Goal: Entertainment & Leisure: Consume media (video, audio)

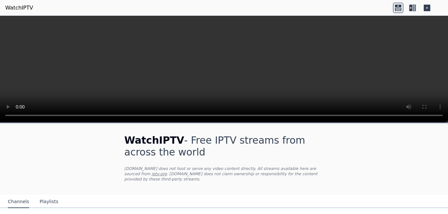
scroll to position [48, 0]
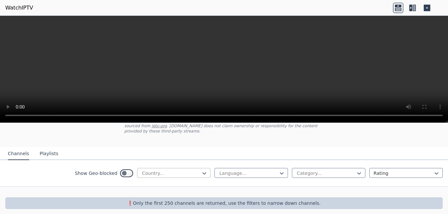
click at [169, 170] on div at bounding box center [171, 173] width 60 height 7
type input "*****"
click at [230, 168] on div "Language..." at bounding box center [251, 173] width 73 height 10
drag, startPoint x: 230, startPoint y: 163, endPoint x: 229, endPoint y: 167, distance: 4.1
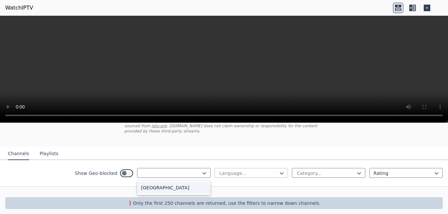
click at [230, 168] on div "Language..." at bounding box center [251, 173] width 73 height 10
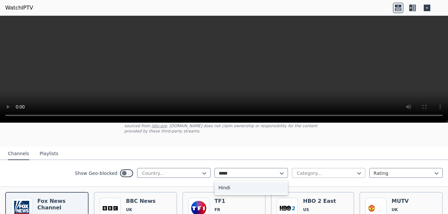
type input "*****"
click at [307, 170] on div at bounding box center [326, 173] width 60 height 7
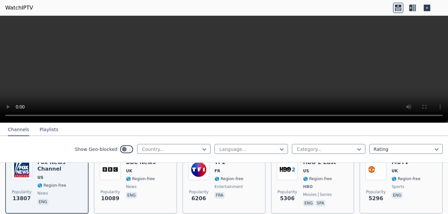
scroll to position [81, 0]
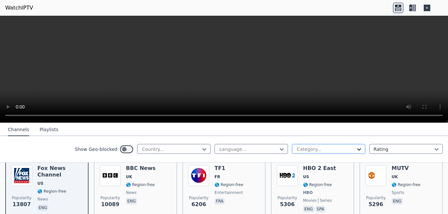
click at [356, 148] on icon at bounding box center [359, 149] width 7 height 7
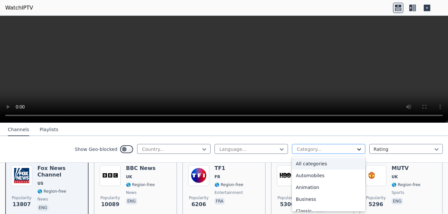
click at [356, 148] on icon at bounding box center [359, 149] width 7 height 7
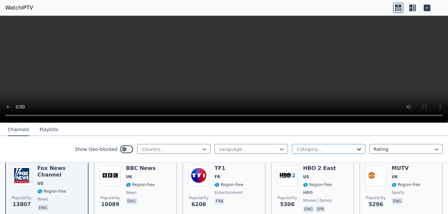
click at [356, 148] on icon at bounding box center [359, 149] width 7 height 7
click at [358, 150] on div "Category..." at bounding box center [328, 149] width 73 height 10
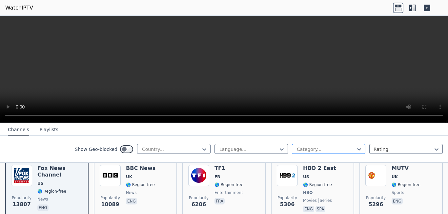
click at [358, 150] on div "Category..." at bounding box center [328, 149] width 73 height 10
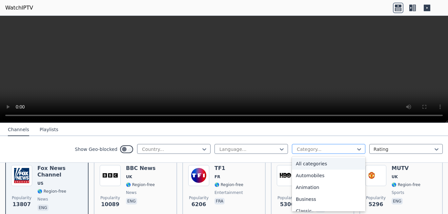
click at [358, 150] on div "Category..." at bounding box center [328, 149] width 73 height 10
click at [220, 59] on video at bounding box center [224, 69] width 448 height 107
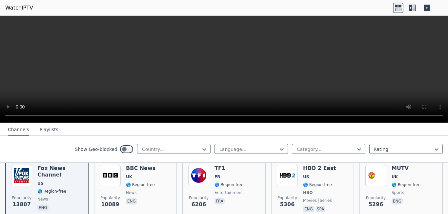
click at [220, 59] on video at bounding box center [224, 69] width 448 height 107
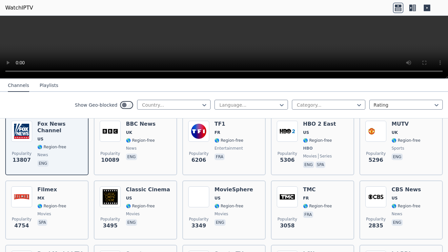
click at [276, 79] on video at bounding box center [224, 47] width 448 height 63
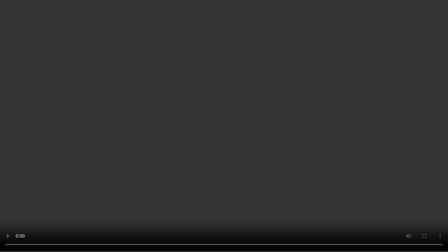
click at [276, 105] on video at bounding box center [224, 126] width 448 height 252
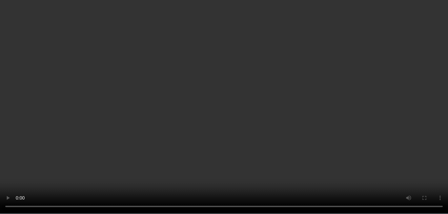
scroll to position [409, 0]
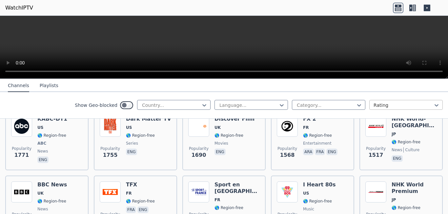
click at [387, 105] on div at bounding box center [404, 105] width 60 height 7
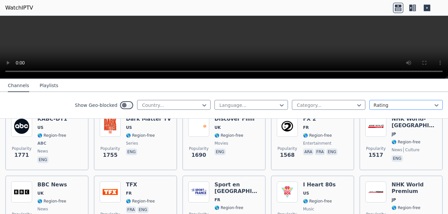
click at [387, 105] on div at bounding box center [404, 105] width 60 height 7
click at [387, 104] on div at bounding box center [404, 105] width 60 height 7
click at [338, 107] on div at bounding box center [326, 105] width 60 height 7
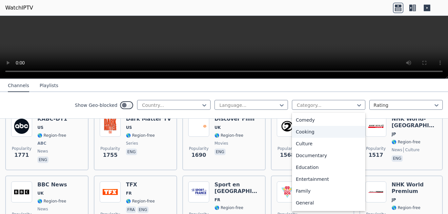
scroll to position [66, 0]
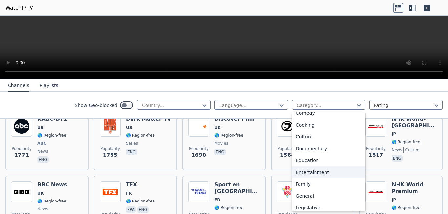
click at [308, 172] on div "Entertainment" at bounding box center [328, 172] width 73 height 12
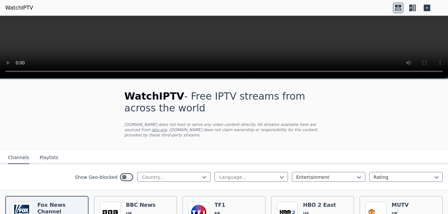
click at [171, 104] on h1 "WatchIPTV - Free IPTV streams from across the world" at bounding box center [223, 102] width 199 height 24
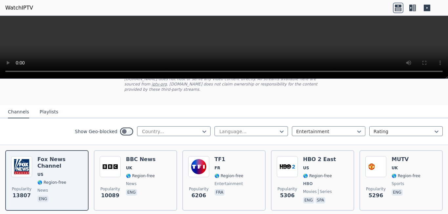
scroll to position [66, 0]
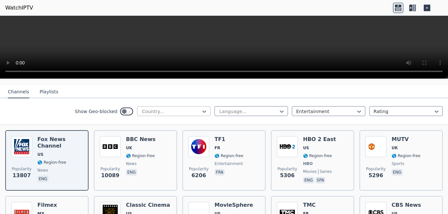
click at [175, 108] on div at bounding box center [171, 111] width 60 height 7
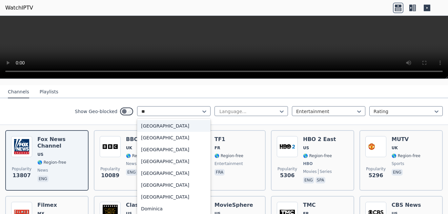
type input "***"
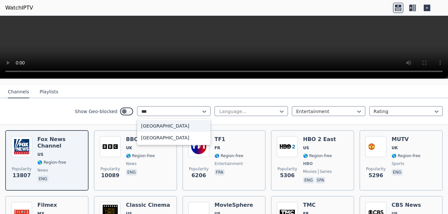
click at [163, 121] on div "[GEOGRAPHIC_DATA]" at bounding box center [173, 126] width 73 height 12
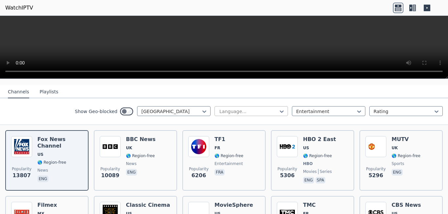
click at [235, 108] on div at bounding box center [249, 111] width 60 height 7
type input "*"
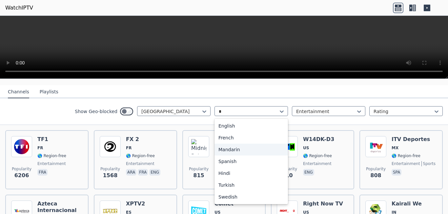
click at [224, 167] on div "Hindi" at bounding box center [251, 173] width 73 height 12
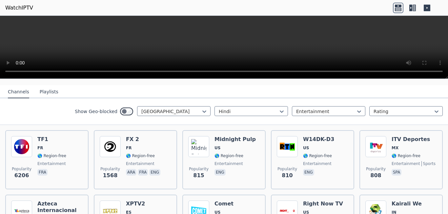
click at [224, 169] on span "eng" at bounding box center [235, 173] width 41 height 8
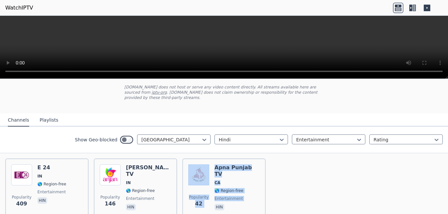
scroll to position [63, 0]
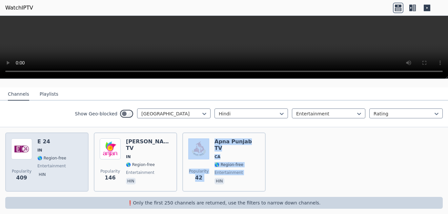
click at [50, 155] on div "E 24 IN 🌎 Region-free entertainment hin" at bounding box center [51, 161] width 29 height 47
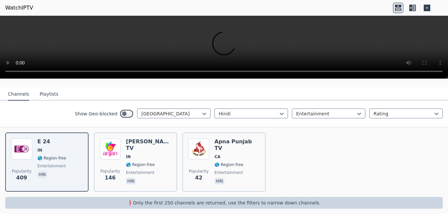
click at [46, 88] on button "Playlists" at bounding box center [49, 94] width 19 height 12
click at [46, 85] on div "WatchIPTV - Free IPTV streams from across the world [DOMAIN_NAME] does not host…" at bounding box center [224, 117] width 448 height 202
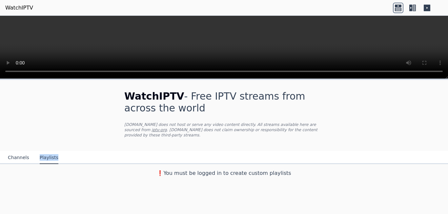
scroll to position [0, 0]
click at [199, 44] on video at bounding box center [224, 47] width 448 height 63
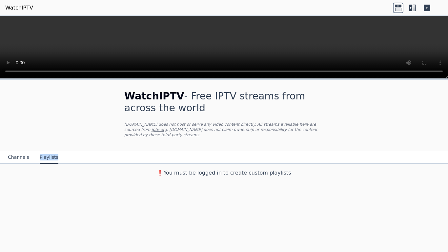
click at [322, 79] on video at bounding box center [224, 47] width 448 height 63
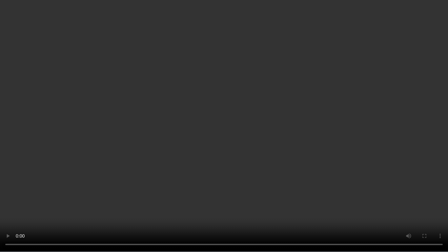
click at [322, 82] on video at bounding box center [224, 126] width 448 height 252
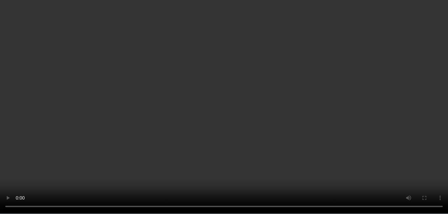
click at [426, 8] on icon at bounding box center [427, 8] width 7 height 7
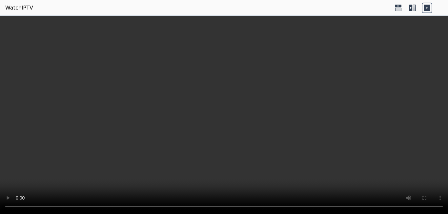
click at [426, 9] on icon at bounding box center [427, 8] width 7 height 7
click at [414, 10] on icon at bounding box center [414, 8] width 3 height 7
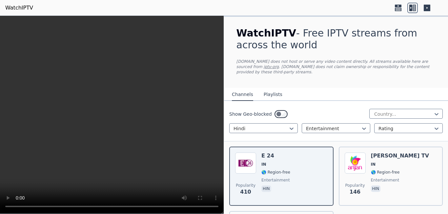
click at [399, 10] on icon at bounding box center [398, 8] width 10 height 10
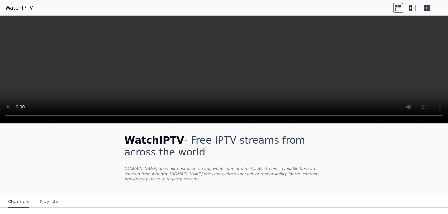
click at [399, 10] on icon at bounding box center [398, 8] width 10 height 10
click at [413, 10] on icon at bounding box center [412, 8] width 10 height 10
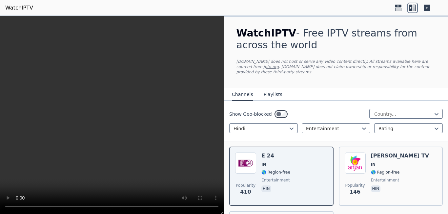
click at [413, 10] on icon at bounding box center [412, 8] width 10 height 10
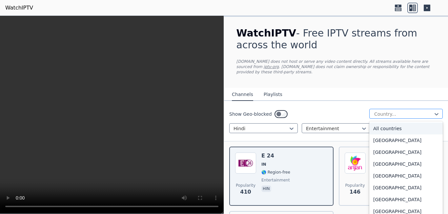
click at [383, 111] on div at bounding box center [404, 114] width 60 height 7
click at [381, 122] on div "All countries" at bounding box center [405, 128] width 73 height 12
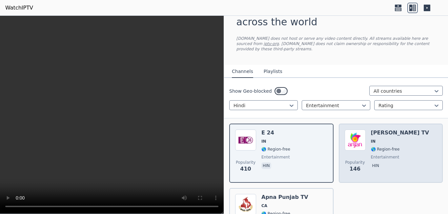
scroll to position [78, 0]
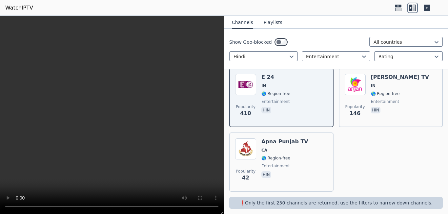
click at [295, 199] on p "❗️Only the first 250 channels are returned, use the filters to narrow down chan…" at bounding box center [336, 202] width 208 height 7
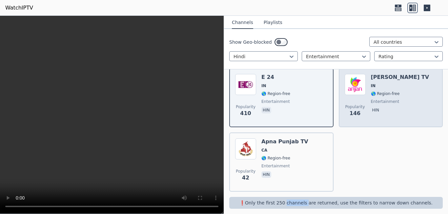
scroll to position [0, 0]
